Goal: Navigation & Orientation: Find specific page/section

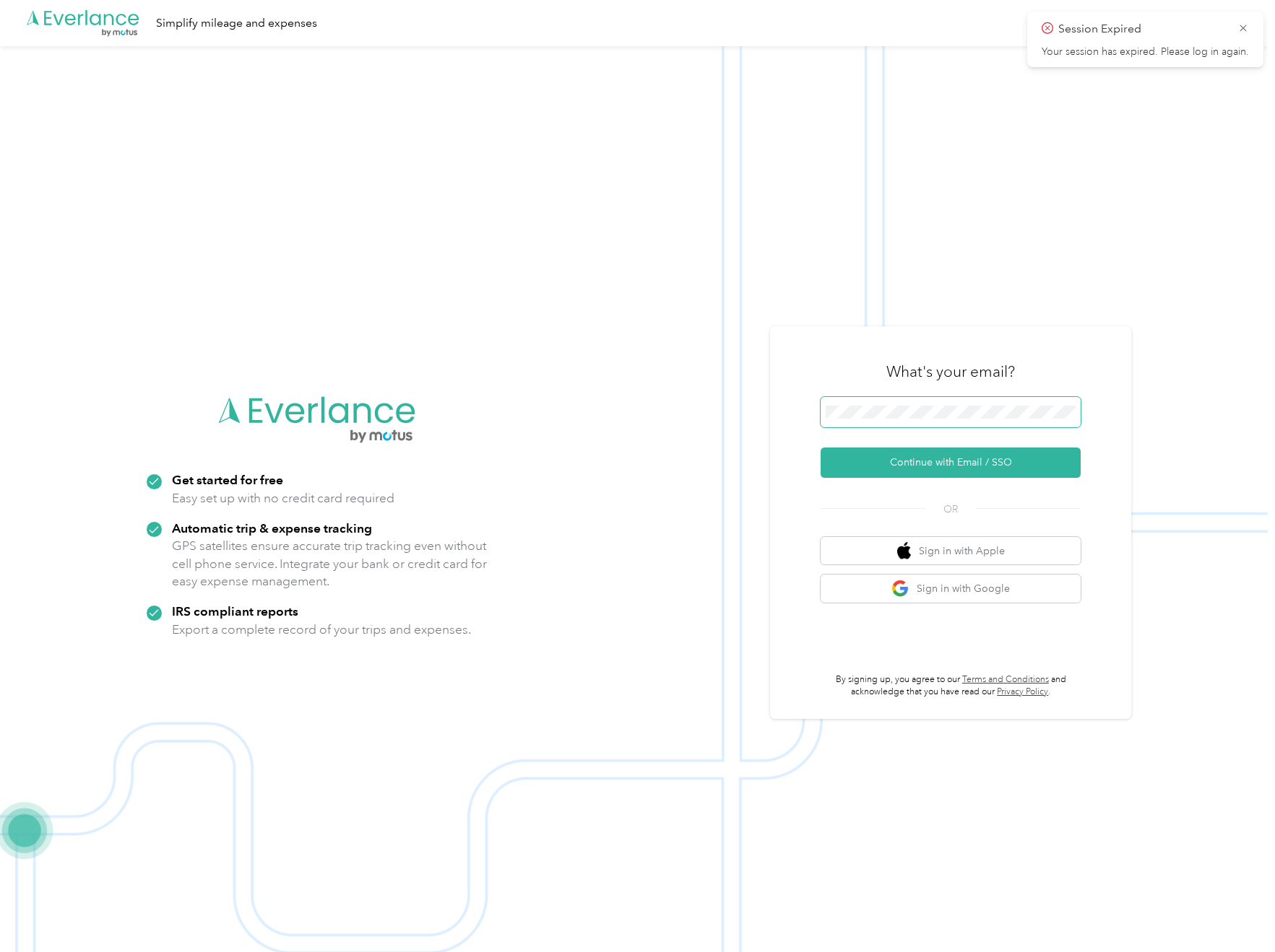
click at [956, 463] on button "Continue with Email / SSO" at bounding box center [951, 462] width 260 height 30
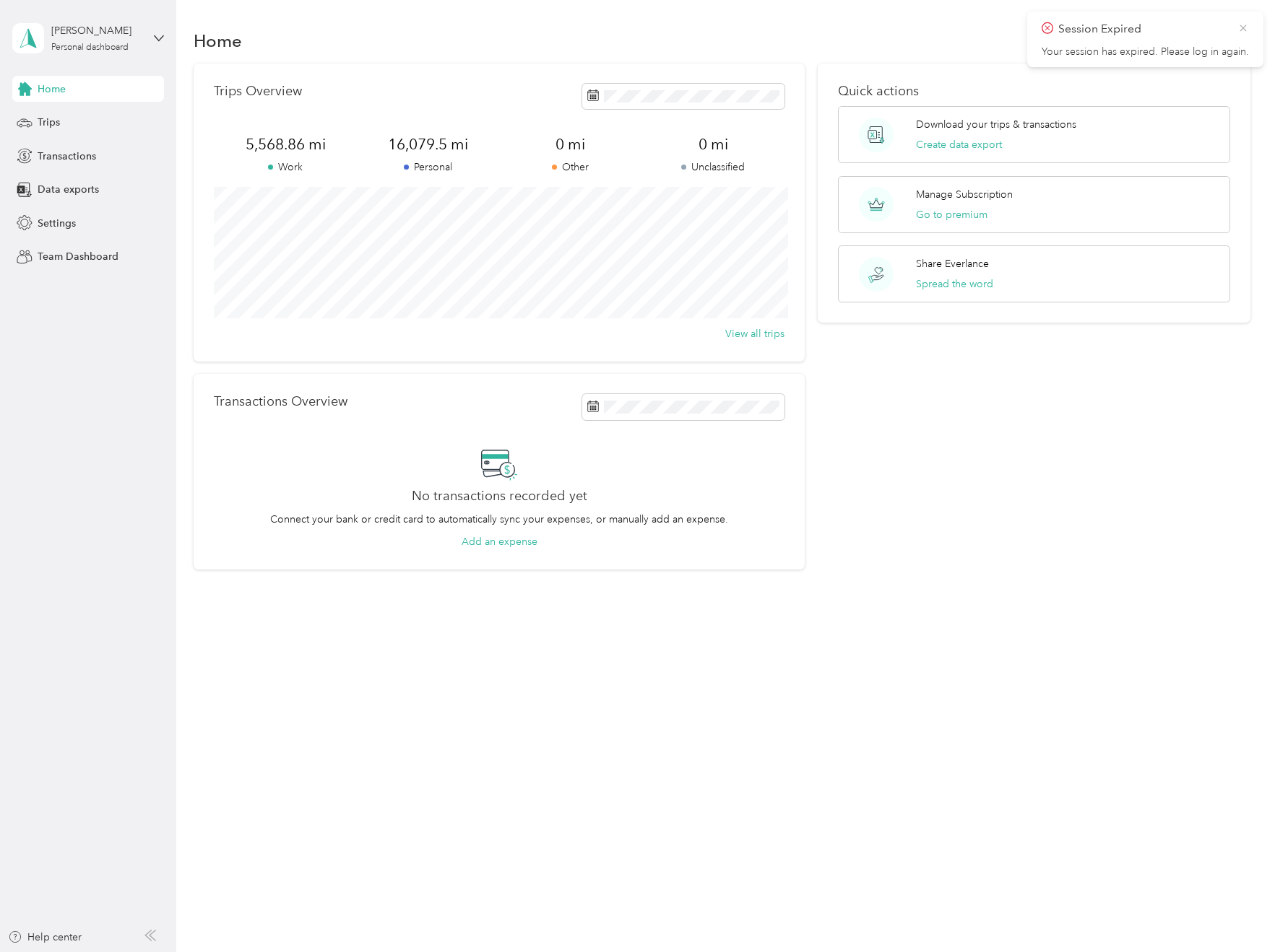
click at [1242, 26] on icon at bounding box center [1243, 28] width 12 height 13
click at [45, 118] on span "Trips" at bounding box center [49, 122] width 22 height 16
